Goal: Transaction & Acquisition: Download file/media

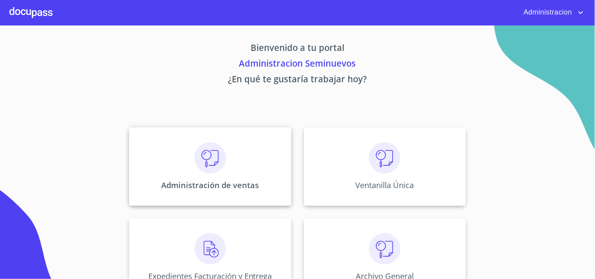
click at [194, 169] on img at bounding box center [209, 157] width 31 height 31
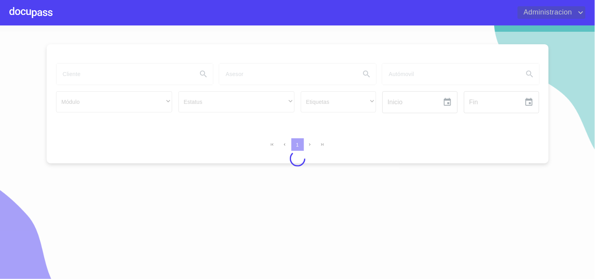
click at [566, 16] on span "Administracion" at bounding box center [546, 12] width 58 height 13
click at [594, 14] on div at bounding box center [297, 139] width 595 height 279
drag, startPoint x: 581, startPoint y: 3, endPoint x: 573, endPoint y: 14, distance: 13.6
click at [579, 6] on div "Administracion" at bounding box center [297, 12] width 595 height 25
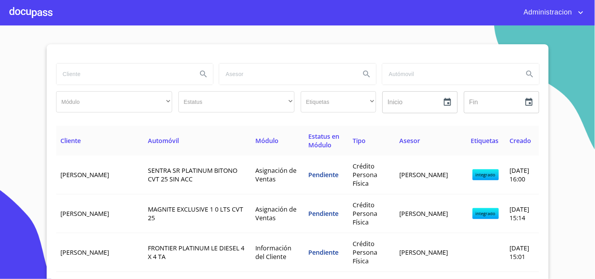
click at [579, 10] on icon "account of current user" at bounding box center [580, 12] width 9 height 9
click at [569, 25] on ul "Salir" at bounding box center [572, 16] width 25 height 20
click at [569, 16] on li "Salir" at bounding box center [572, 16] width 25 height 14
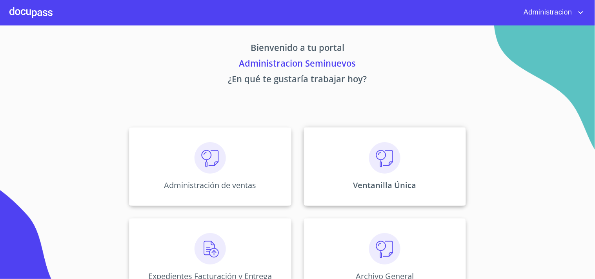
click at [381, 187] on p "Ventanilla Única" at bounding box center [384, 185] width 63 height 11
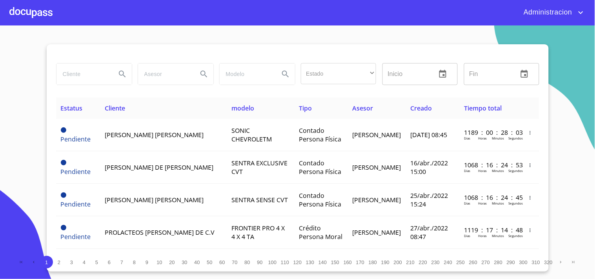
click at [79, 72] on input "search" at bounding box center [82, 73] width 53 height 21
type input "GUADALUPE GUZMAN"
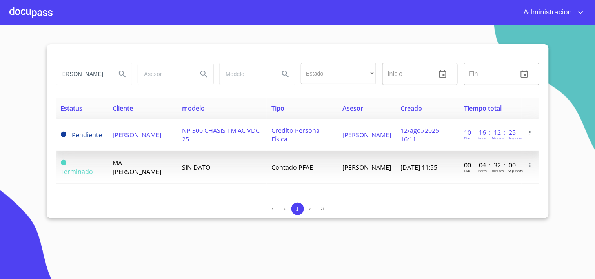
scroll to position [0, 0]
click at [283, 136] on span "Crédito Persona Física" at bounding box center [295, 134] width 48 height 17
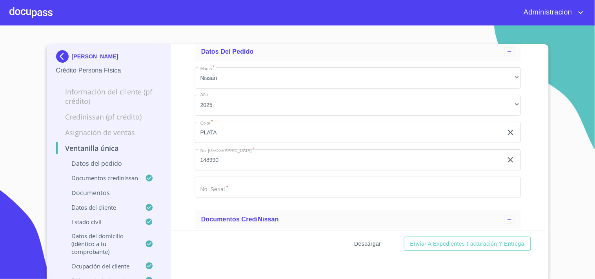
scroll to position [44, 0]
click at [372, 246] on span "Descargar" at bounding box center [367, 244] width 27 height 10
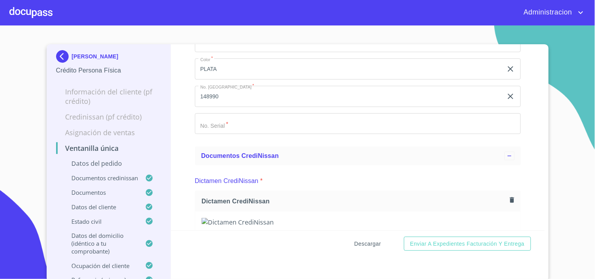
scroll to position [174, 0]
